Goal: Check status: Check status

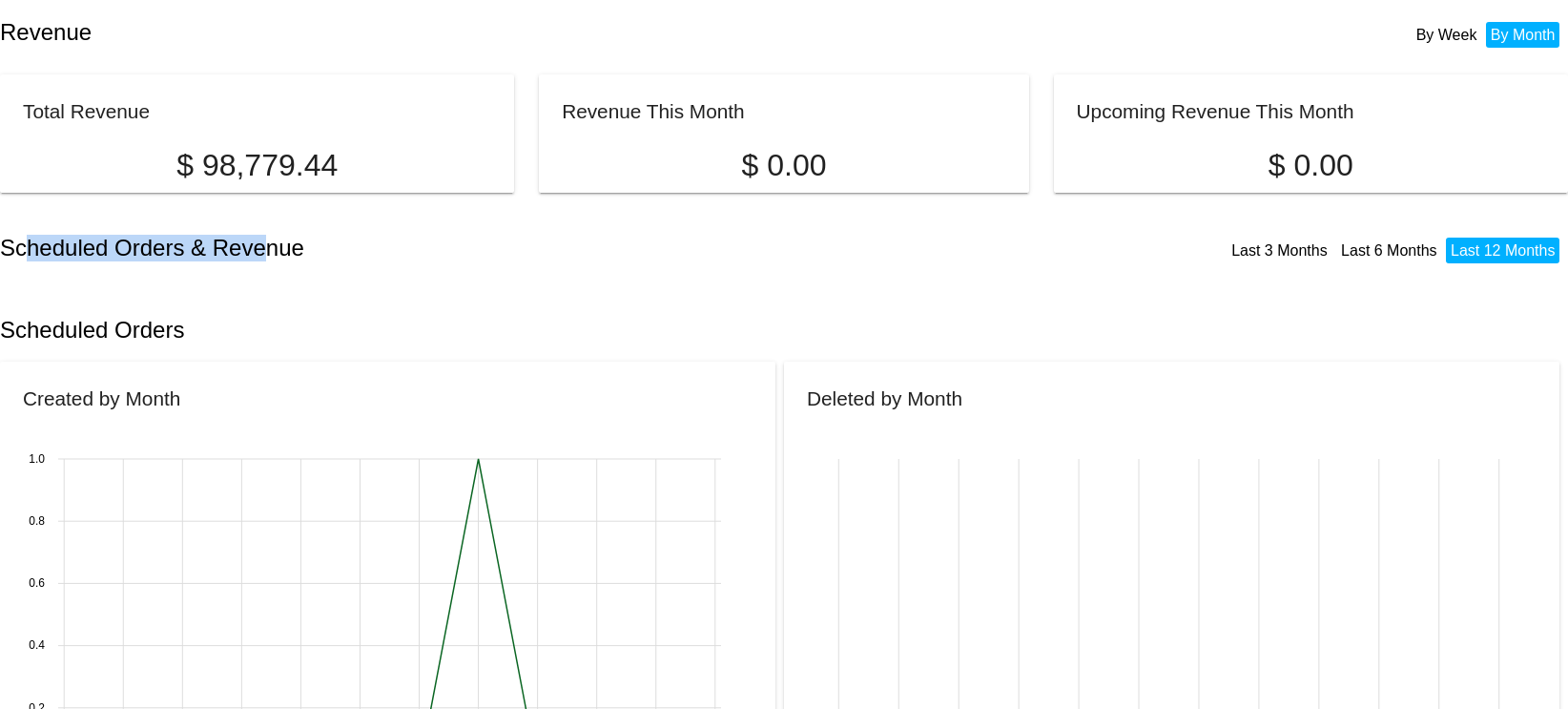
drag, startPoint x: 89, startPoint y: 231, endPoint x: 263, endPoint y: 229, distance: 174.0
click at [263, 229] on div "Scheduled Orders & Revenue Last 3 Months Last 6 Months Last 12 Months" at bounding box center [784, 248] width 1568 height 65
click at [258, 230] on div "Scheduled Orders & Revenue Last 3 Months Last 6 Months Last 12 Months" at bounding box center [784, 248] width 1568 height 65
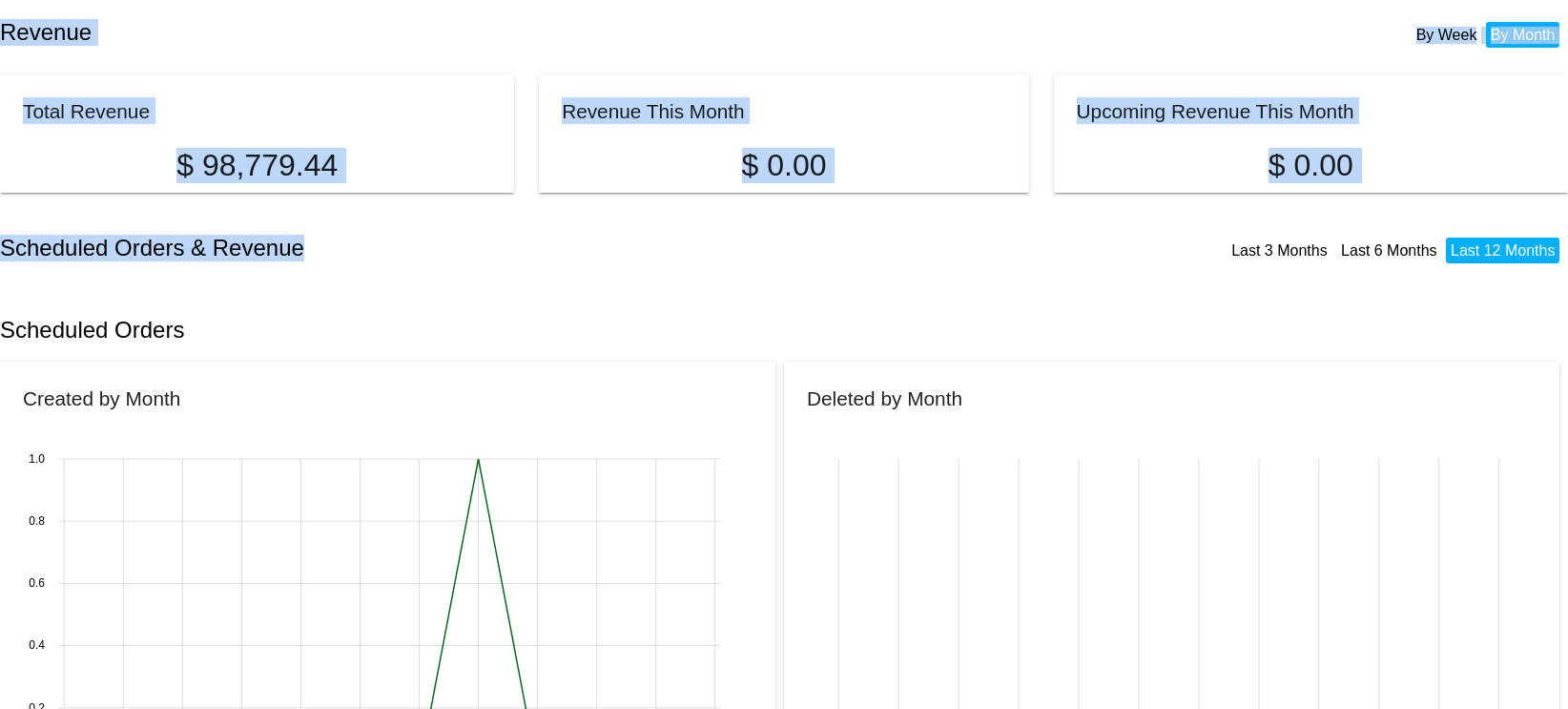
drag, startPoint x: 338, startPoint y: 261, endPoint x: -3, endPoint y: 19, distance: 418.1
click at [0, 19] on html "Revenue By Week By Month Total Revenue $ 98,779.44 Revenue This Month $ 0.00 Up…" at bounding box center [784, 354] width 1568 height 709
click at [10, 34] on h2 "Revenue" at bounding box center [392, 31] width 784 height 26
click at [260, 15] on div "Revenue By Week By Month" at bounding box center [784, 32] width 1568 height 65
